Goal: Complete application form

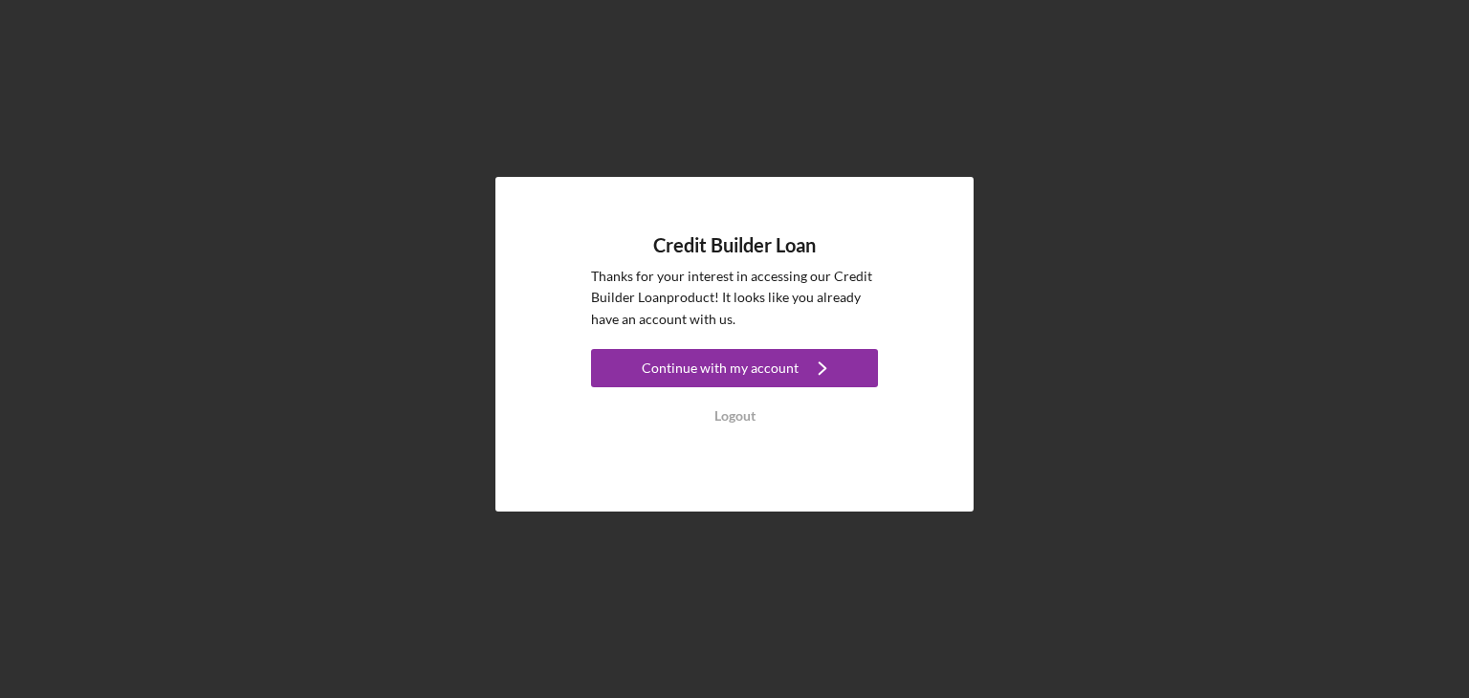
click at [732, 359] on div "Continue with my account" at bounding box center [720, 368] width 157 height 38
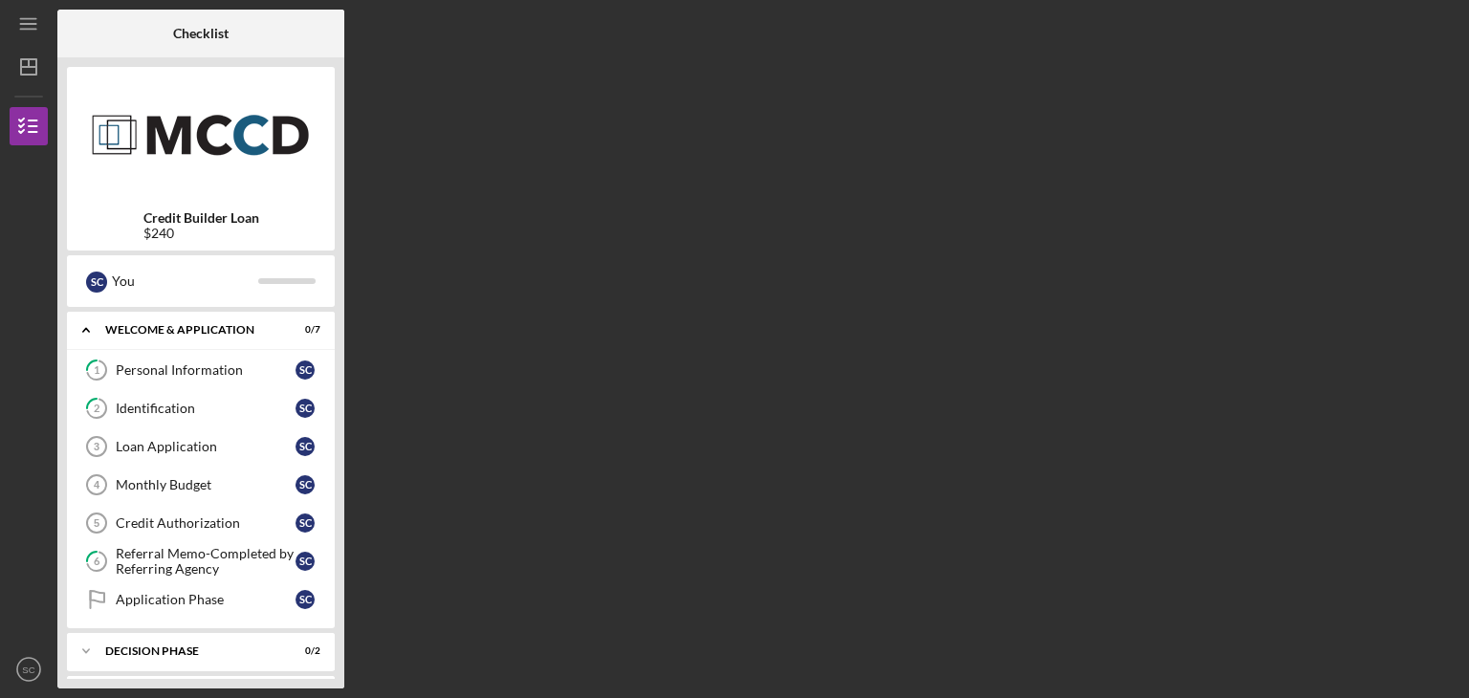
scroll to position [42, 0]
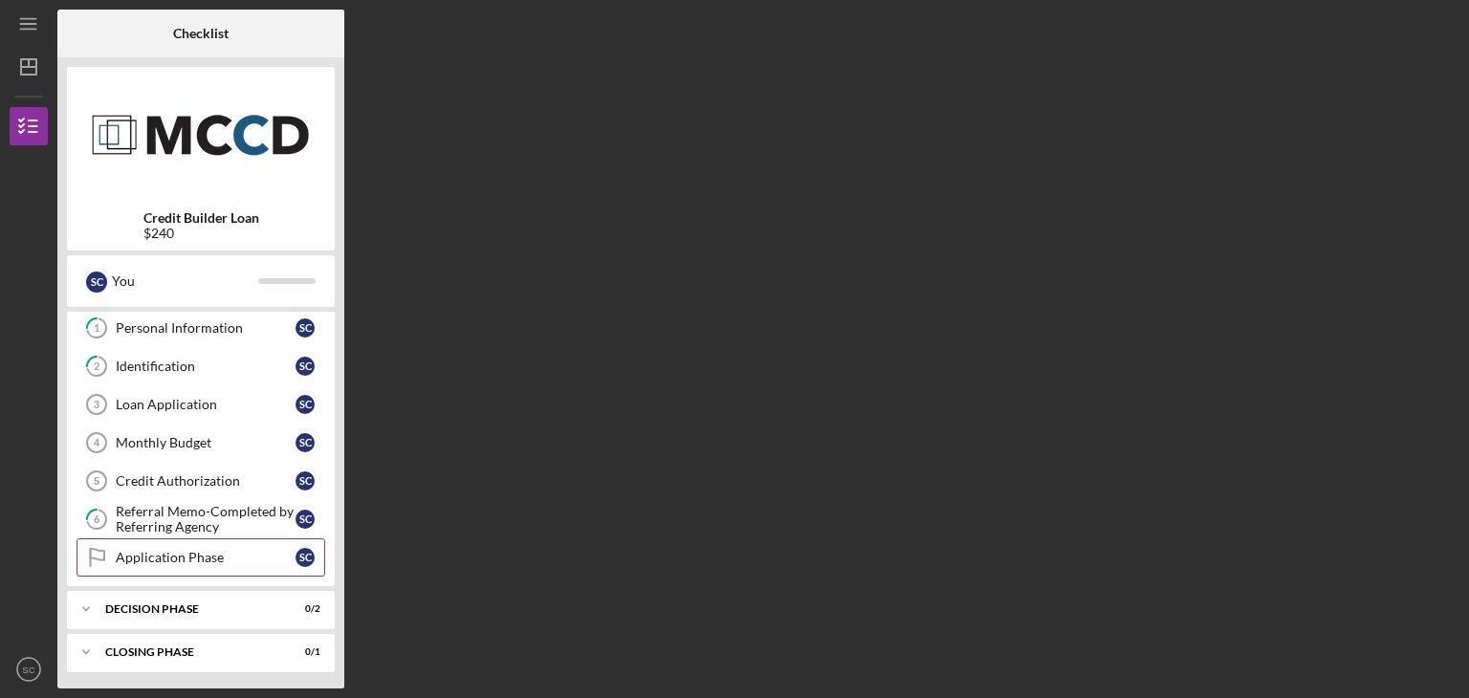
click at [187, 550] on div "Application Phase" at bounding box center [206, 557] width 180 height 15
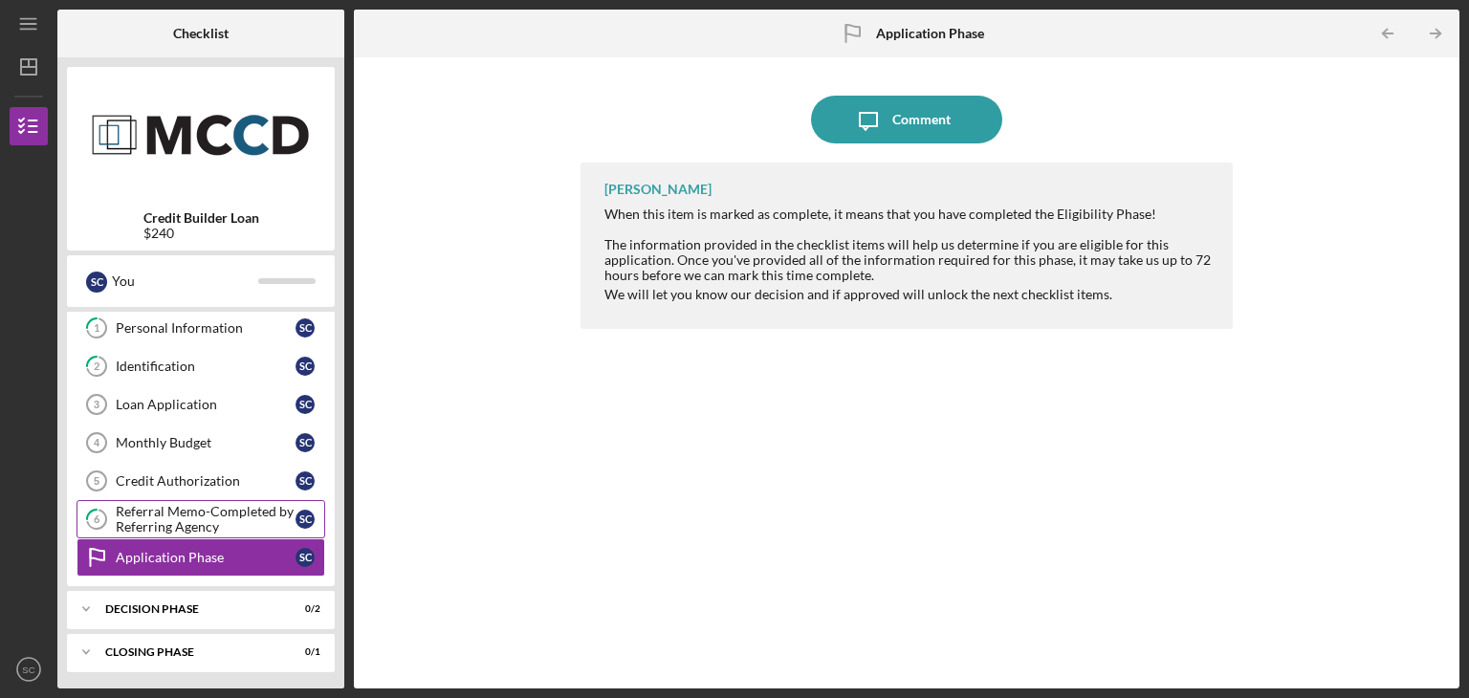
click at [169, 515] on div "Referral Memo-Completed by Referring Agency" at bounding box center [206, 519] width 180 height 31
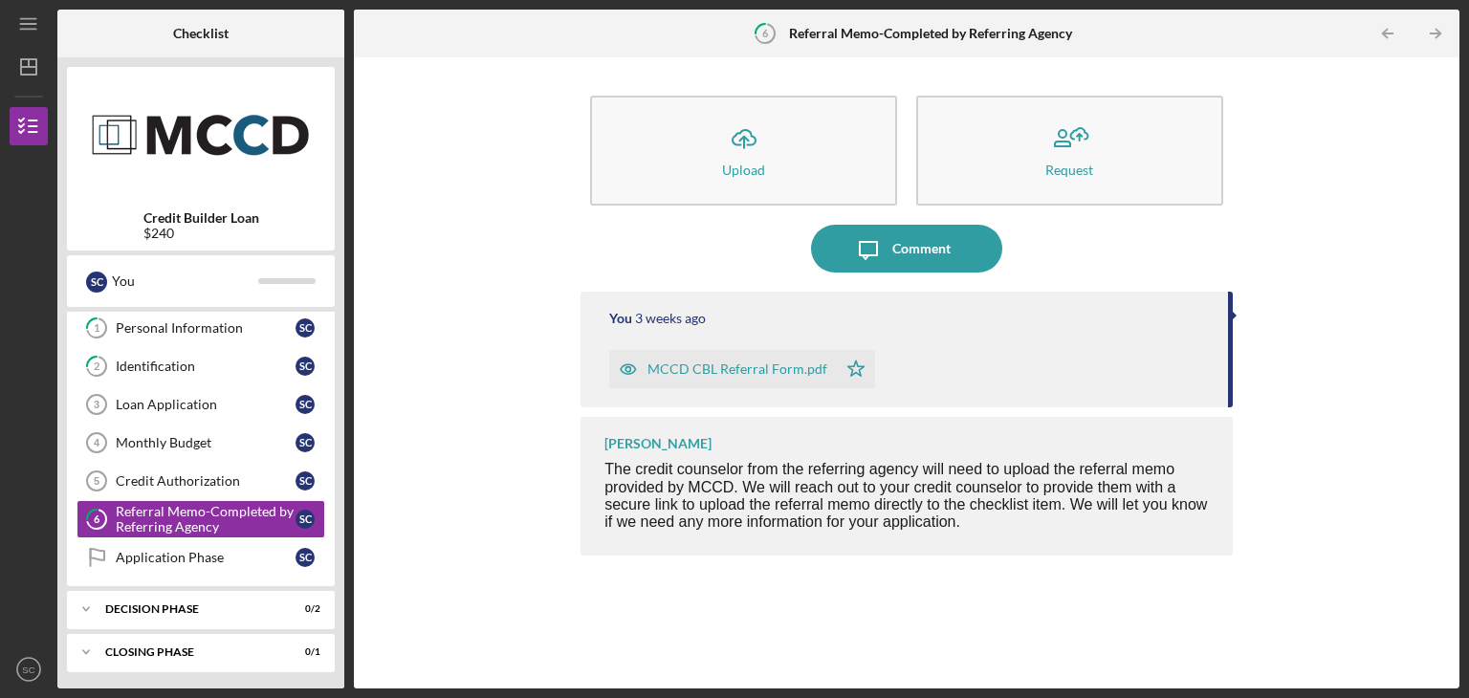
click at [754, 361] on div "MCCD CBL Referral Form.pdf" at bounding box center [737, 368] width 180 height 15
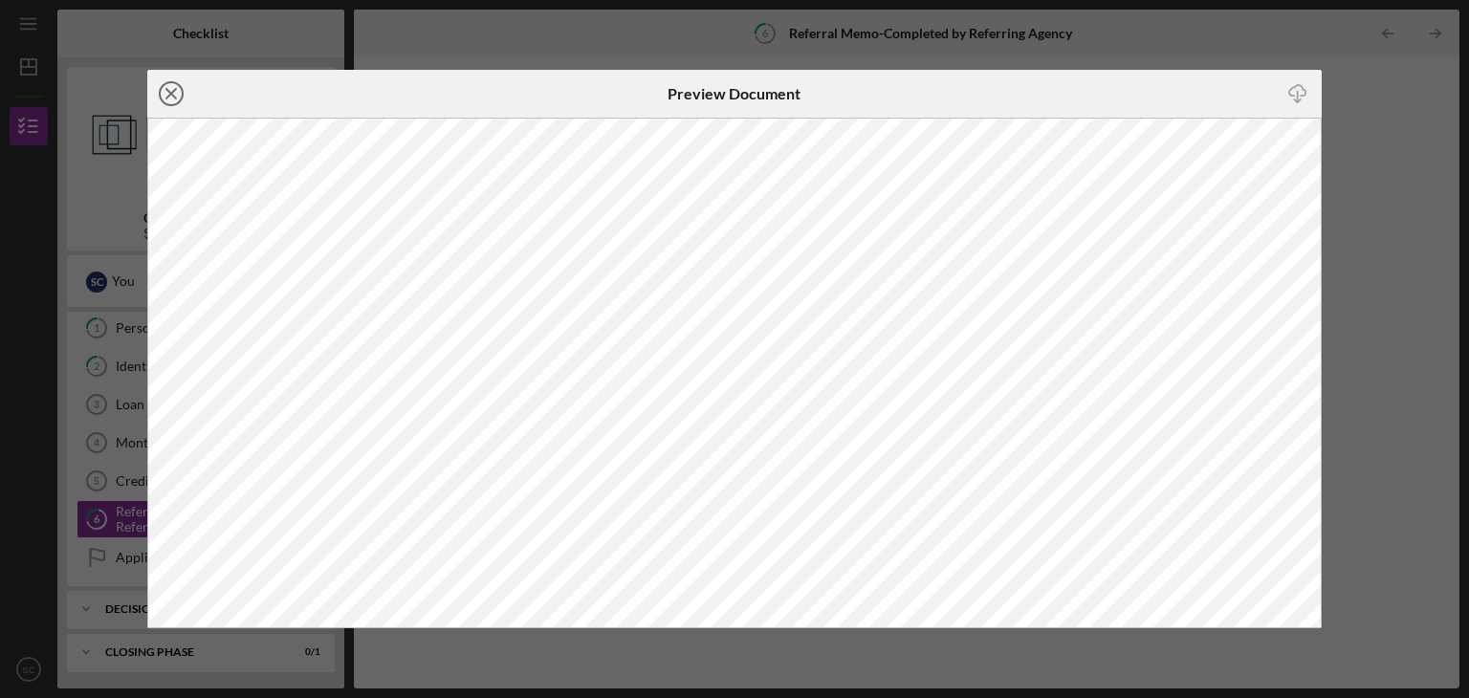
click at [161, 73] on icon "Icon/Close" at bounding box center [171, 94] width 48 height 48
